Goal: Transaction & Acquisition: Book appointment/travel/reservation

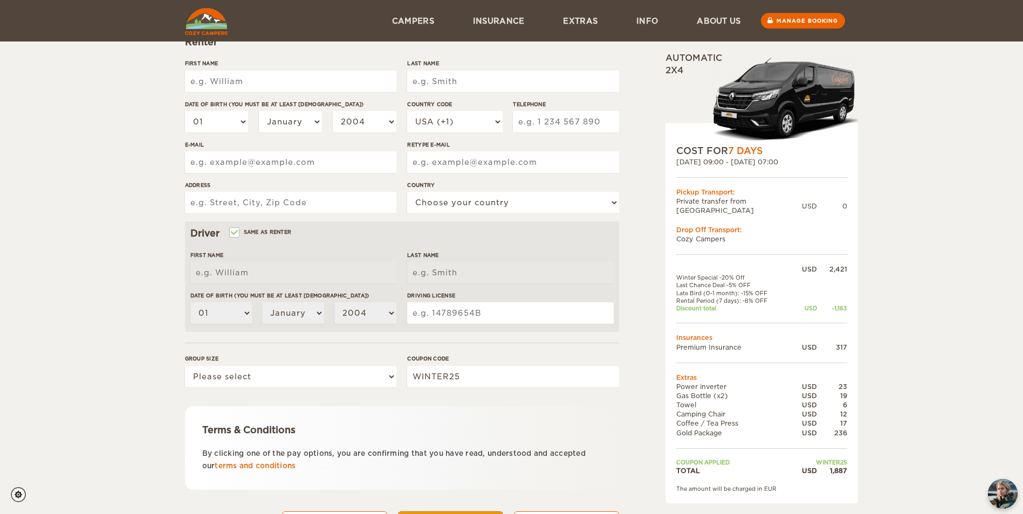
scroll to position [79, 0]
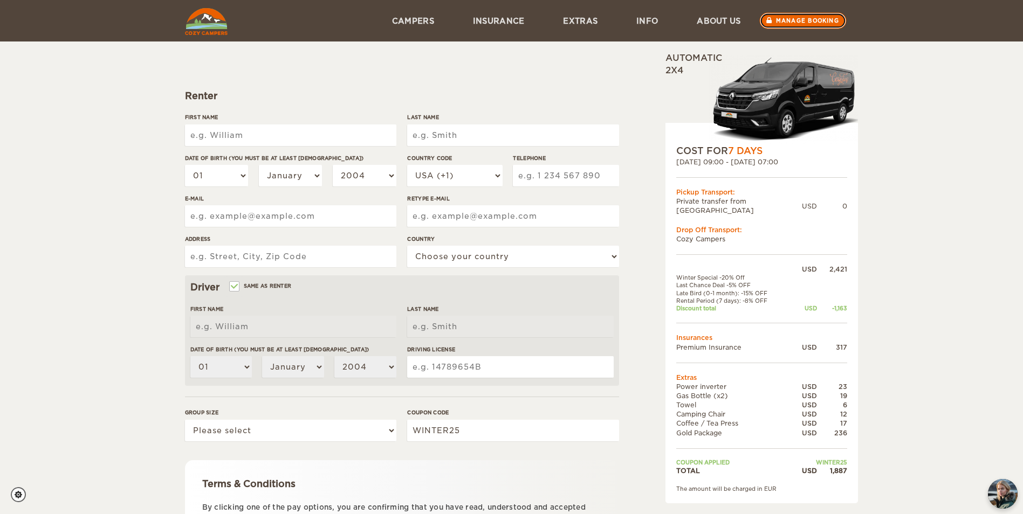
click at [789, 16] on link "Manage booking" at bounding box center [802, 21] width 87 height 16
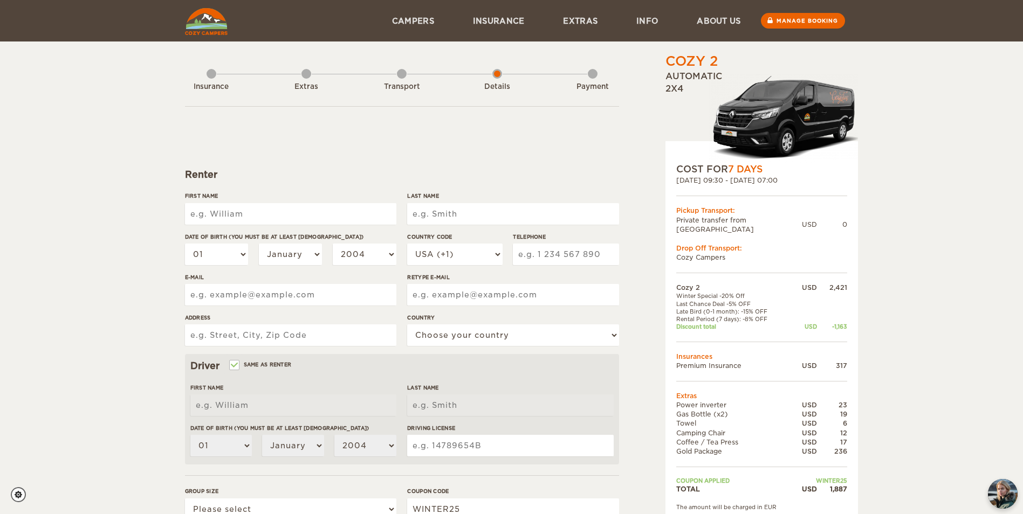
click at [259, 218] on input "First Name" at bounding box center [290, 214] width 211 height 22
type input "Remington A"
type input "Banker"
select select "21"
select select "08"
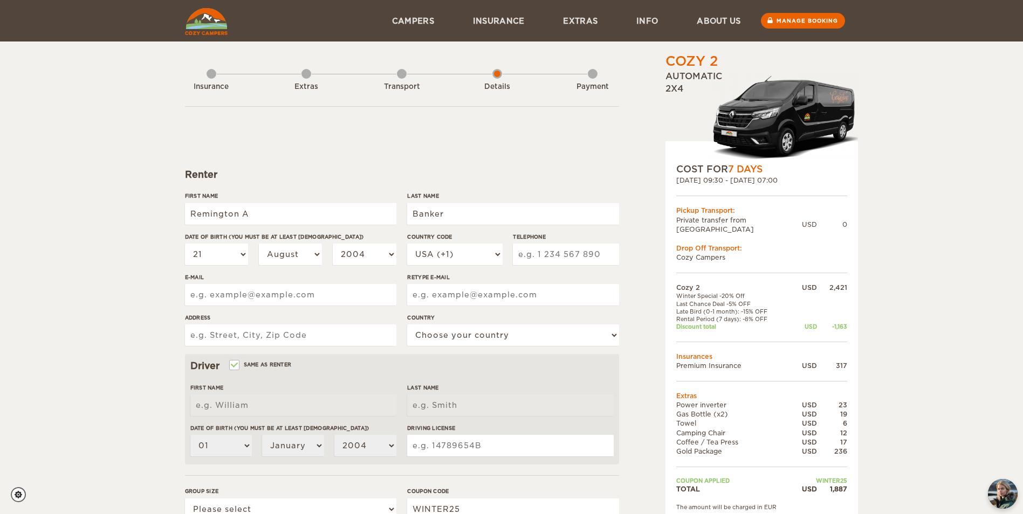
type input "8434603313"
type input "alastairbanker@gmail.com"
type input "1821 Saint Louis Ave, Columbia, SC 29204"
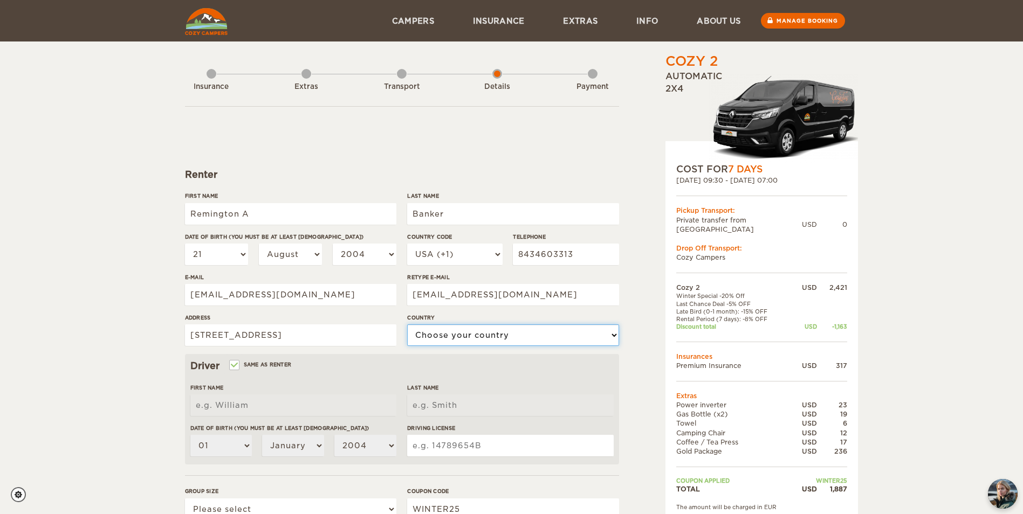
select select "222"
type input "Remington A"
type input "Banker"
select select "21"
select select "08"
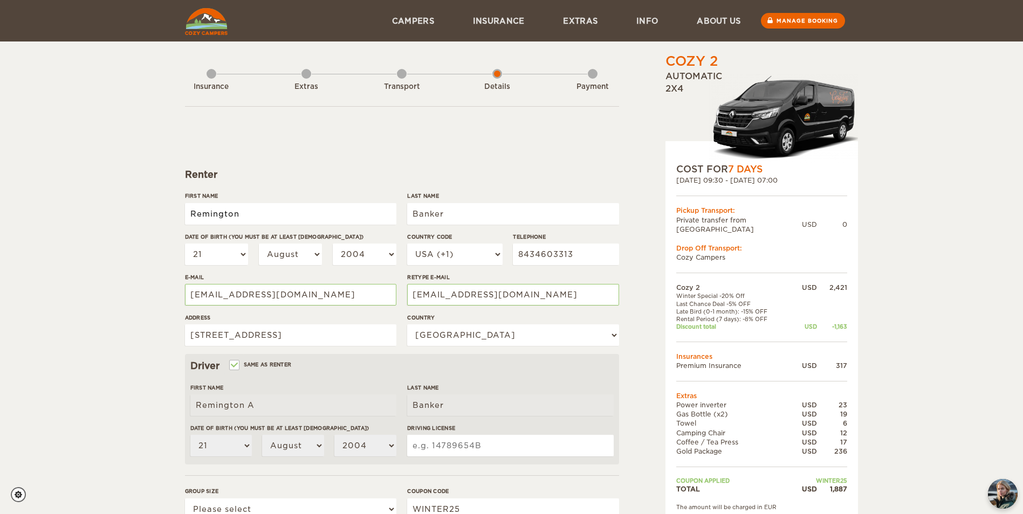
type input "Remington"
click at [540, 177] on div "Renter" at bounding box center [402, 174] width 434 height 13
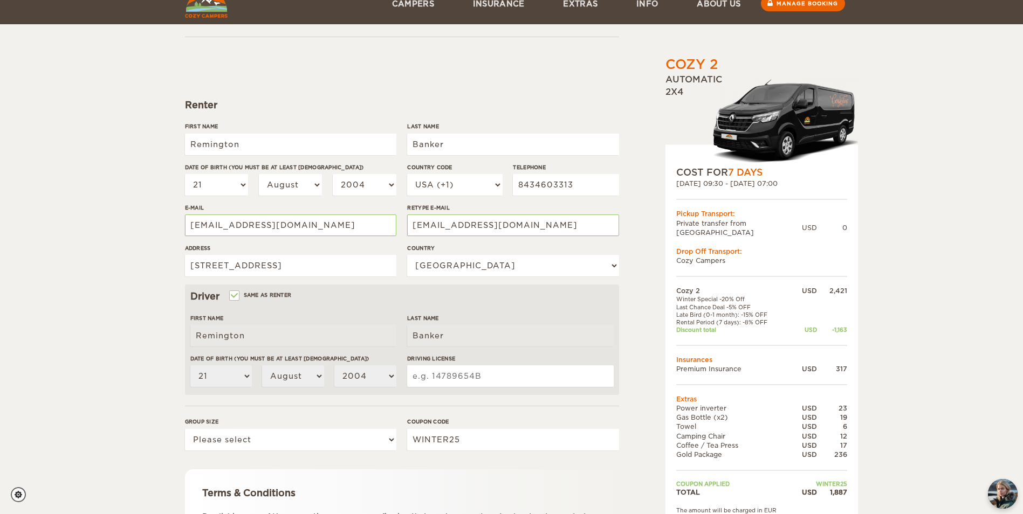
scroll to position [108, 0]
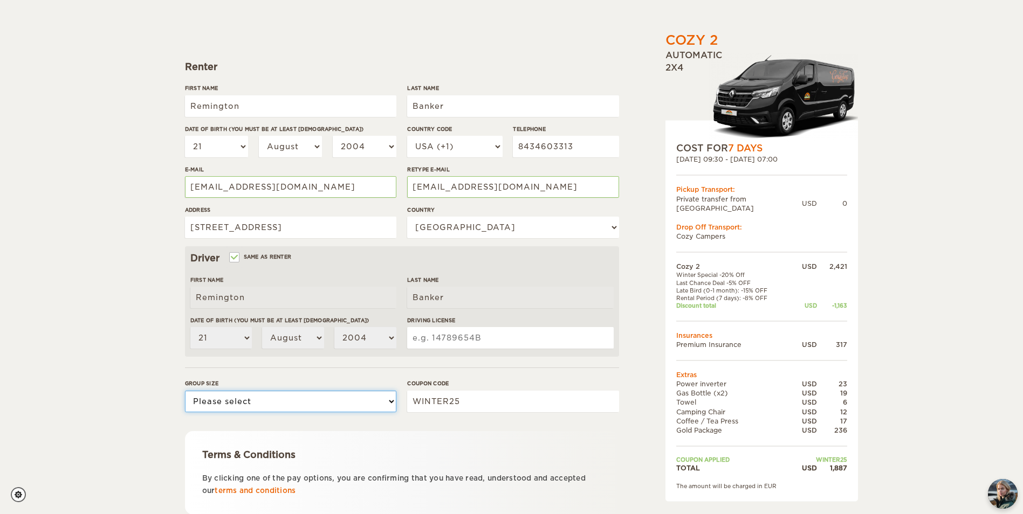
click at [376, 407] on select "Please select 1 2" at bounding box center [290, 402] width 211 height 22
select select "1"
click at [185, 391] on select "Please select 1 2" at bounding box center [290, 402] width 211 height 22
click at [471, 405] on input "WINTER25" at bounding box center [512, 402] width 211 height 22
click at [483, 375] on form "Renter First Name Remington Last Name Banker Date of birth (You must be at leas…" at bounding box center [402, 282] width 434 height 568
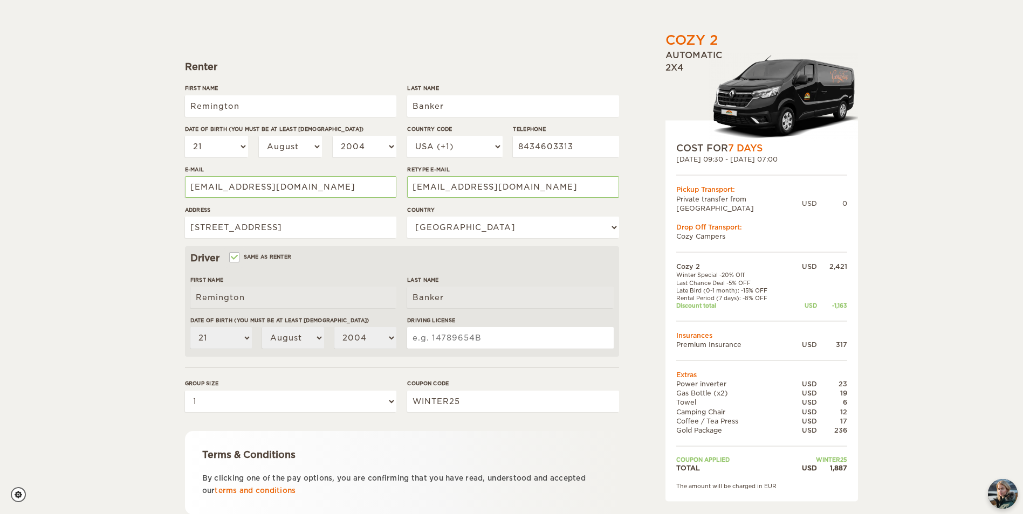
click at [497, 330] on input "Driving License" at bounding box center [510, 338] width 206 height 22
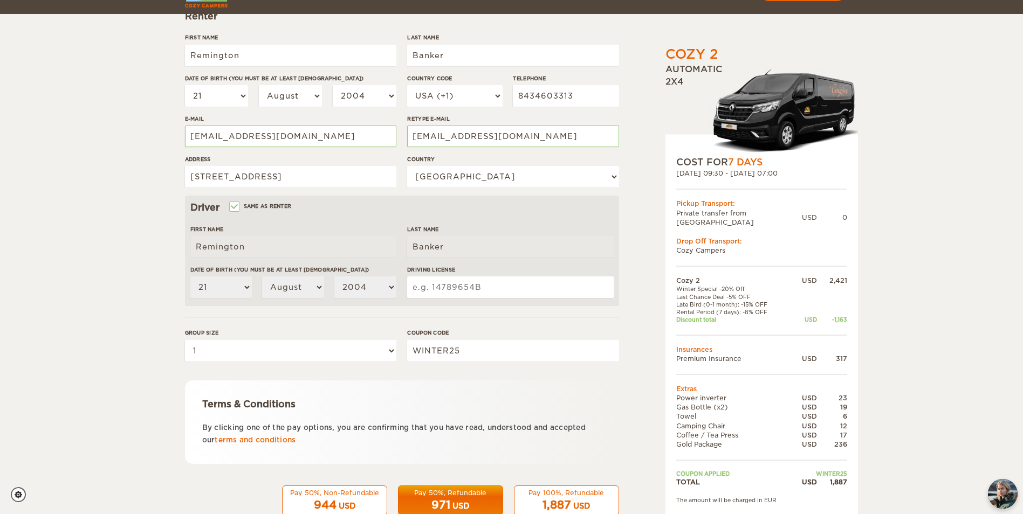
scroll to position [187, 0]
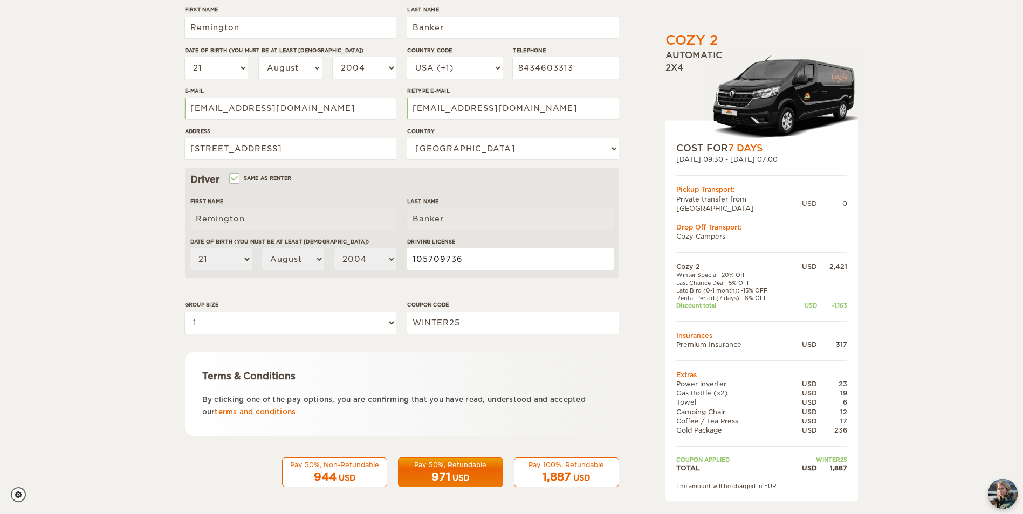
type input "105709736"
click at [464, 475] on div "USD" at bounding box center [460, 478] width 17 height 11
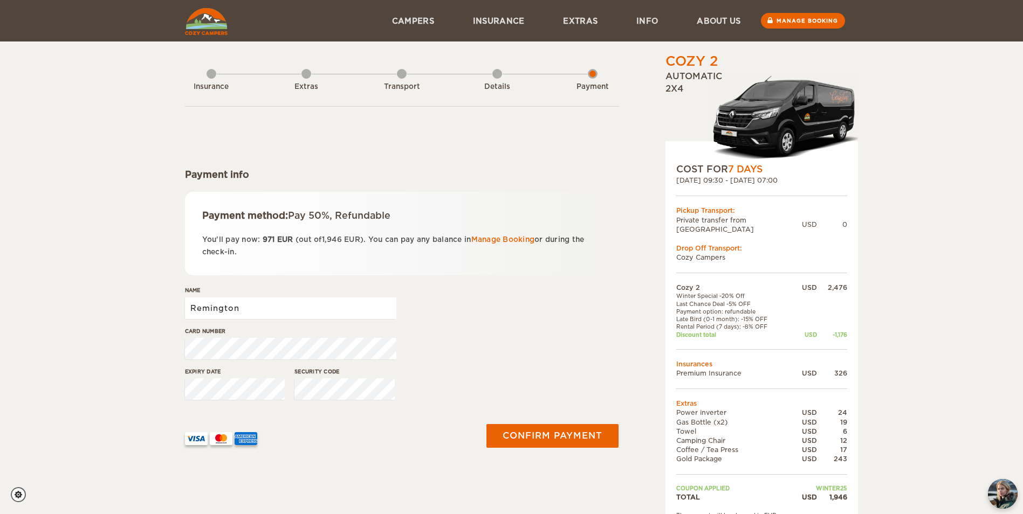
click at [298, 313] on input "Remington" at bounding box center [290, 309] width 211 height 22
click at [348, 277] on form "Payment info Payment method: Pay 50%, Refundable You'll pay now: 971 EUR (out o…" at bounding box center [402, 285] width 434 height 358
click at [346, 307] on input "Remington" at bounding box center [290, 309] width 211 height 22
type input "Remington A Banker"
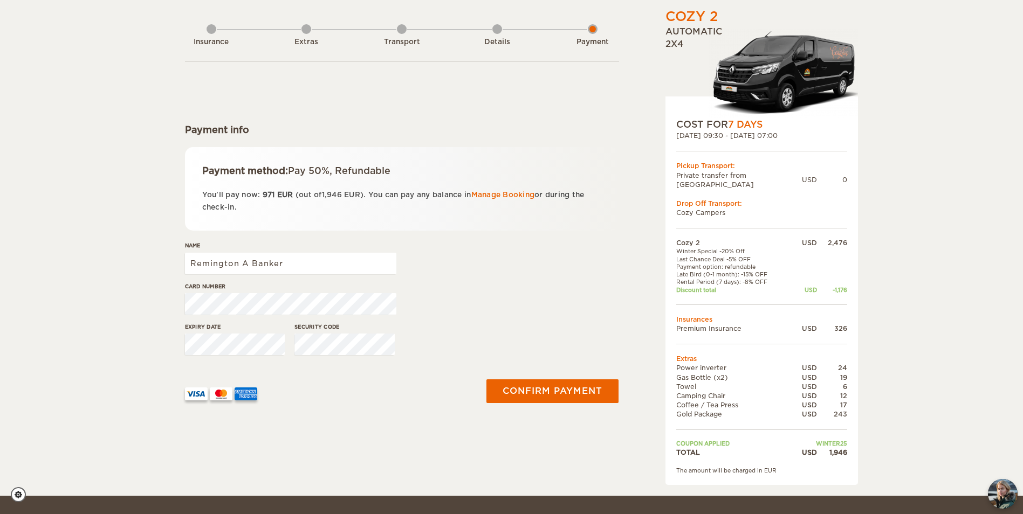
scroll to position [54, 0]
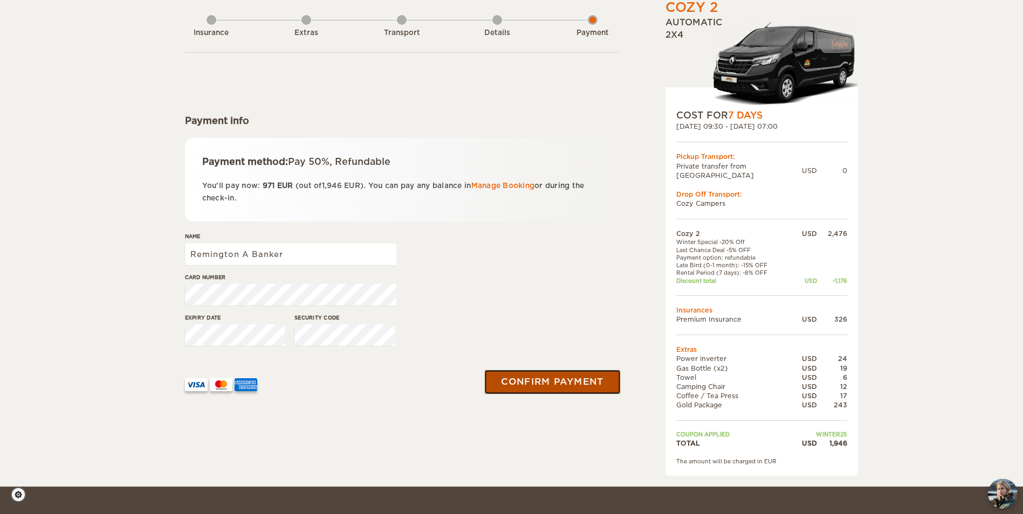
click at [549, 383] on button "Confirm payment" at bounding box center [553, 382] width 136 height 24
